Goal: Navigation & Orientation: Go to known website

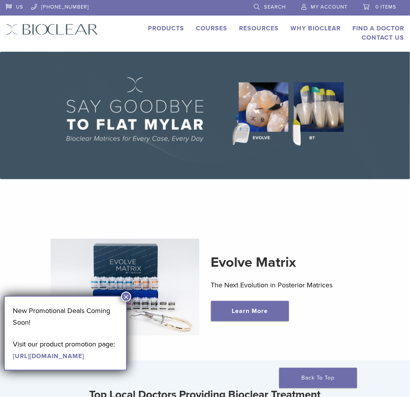
click at [32, 360] on p "Visit our product promotion page: https://pages.bioclearmatrix.com/Bioclear-Pro…" at bounding box center [65, 349] width 105 height 23
click at [39, 356] on link "[URL][DOMAIN_NAME]" at bounding box center [48, 356] width 71 height 8
drag, startPoint x: 13, startPoint y: 311, endPoint x: 33, endPoint y: 383, distance: 75.1
click at [33, 361] on div "New Promotional Deals Coming Soon! Visit our product promotion page: https://pa…" at bounding box center [65, 333] width 105 height 56
copy div "New Promotional Deals Coming Soon! Visit our product promotion page: https://pa…"
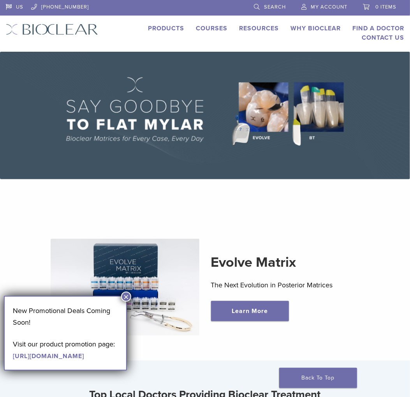
click at [127, 298] on button "×" at bounding box center [126, 297] width 10 height 10
